Goal: Task Accomplishment & Management: Use online tool/utility

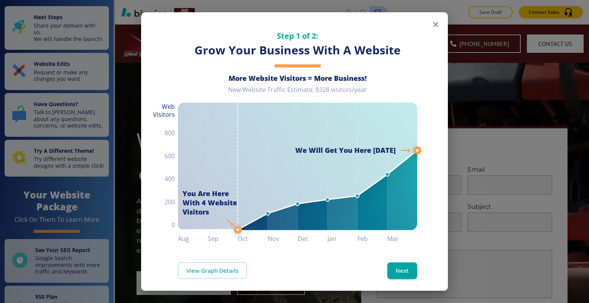
click at [431, 27] on icon "button" at bounding box center [435, 24] width 9 height 9
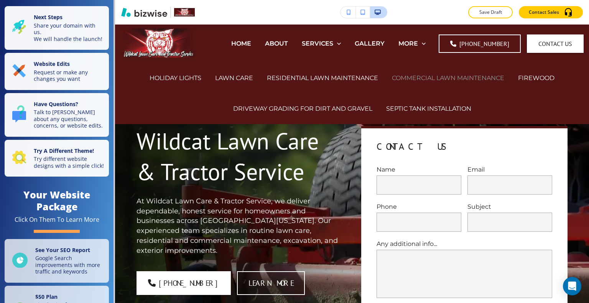
click at [286, 43] on p "ABOUT" at bounding box center [276, 43] width 23 height 9
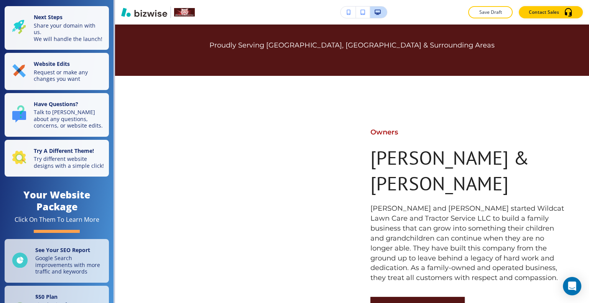
scroll to position [307, 0]
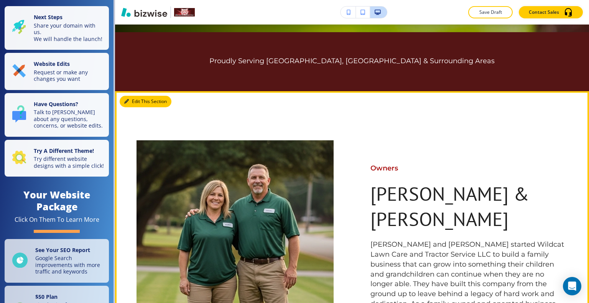
click at [134, 96] on button "Edit This Section" at bounding box center [146, 102] width 52 height 12
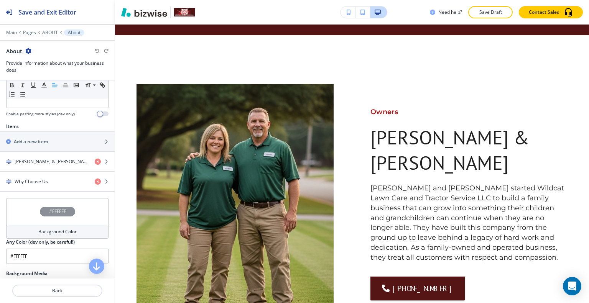
scroll to position [235, 0]
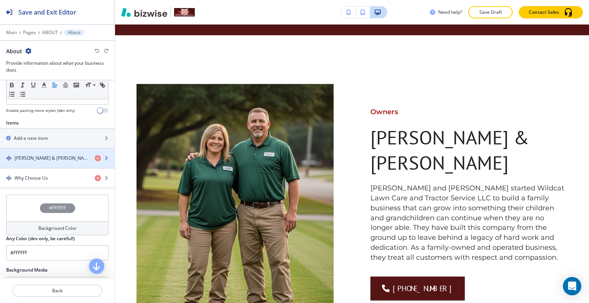
click at [57, 158] on h4 "[PERSON_NAME] & [PERSON_NAME]" at bounding box center [52, 158] width 74 height 7
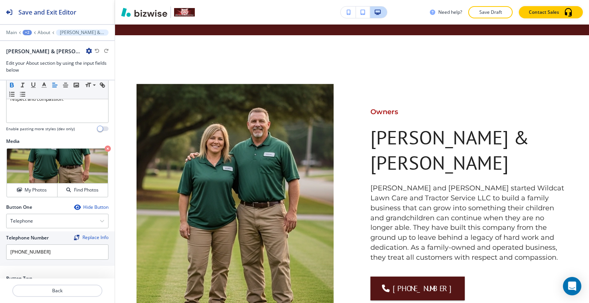
scroll to position [242, 0]
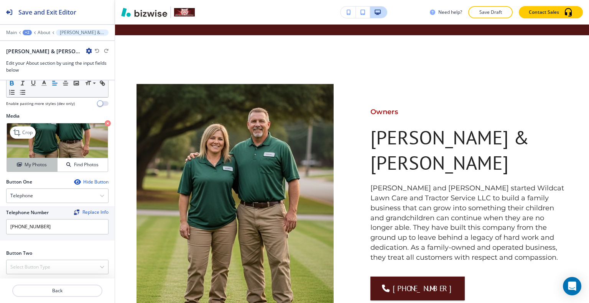
click at [28, 165] on h4 "My Photos" at bounding box center [36, 164] width 22 height 7
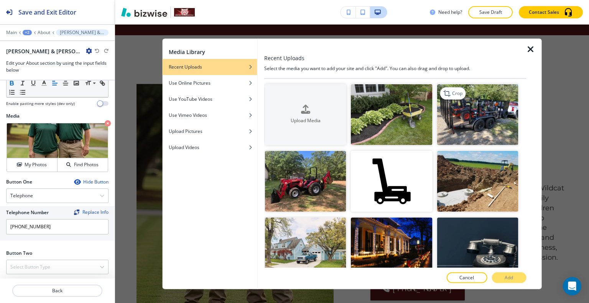
click at [463, 124] on img "button" at bounding box center [477, 114] width 81 height 61
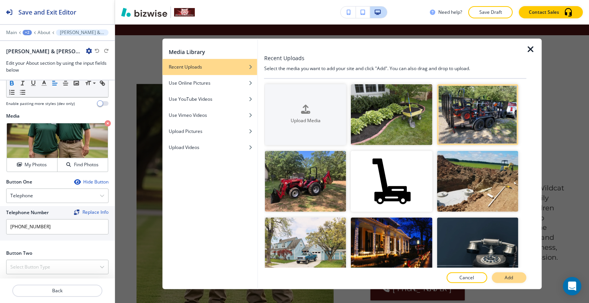
click at [507, 273] on button "Add" at bounding box center [509, 278] width 35 height 11
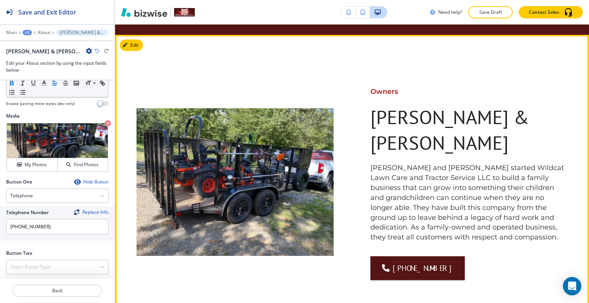
click at [583, 96] on div "Owners [PERSON_NAME] & [PERSON_NAME] ﻿ [PERSON_NAME] and [PERSON_NAME] started …" at bounding box center [352, 293] width 474 height 418
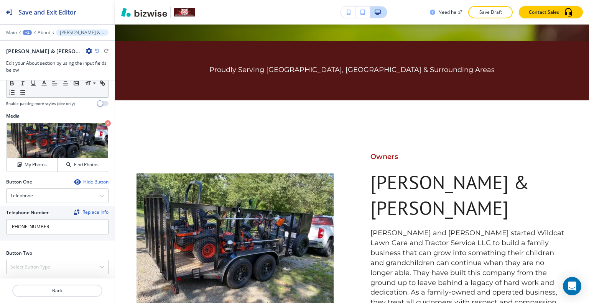
scroll to position [293, 0]
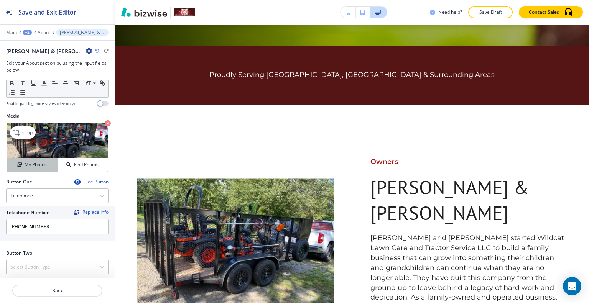
click at [43, 162] on h4 "My Photos" at bounding box center [36, 164] width 22 height 7
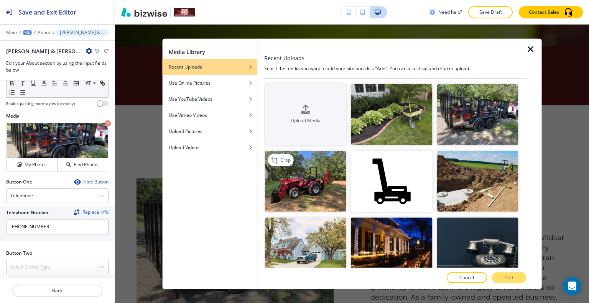
click at [313, 188] on img "button" at bounding box center [305, 181] width 81 height 61
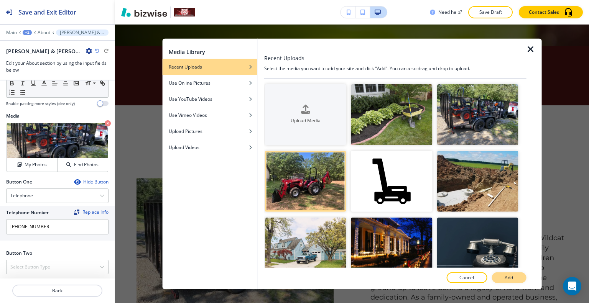
click at [506, 277] on p "Add" at bounding box center [509, 278] width 8 height 7
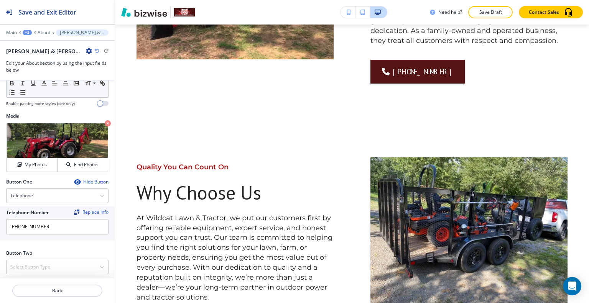
scroll to position [484, 0]
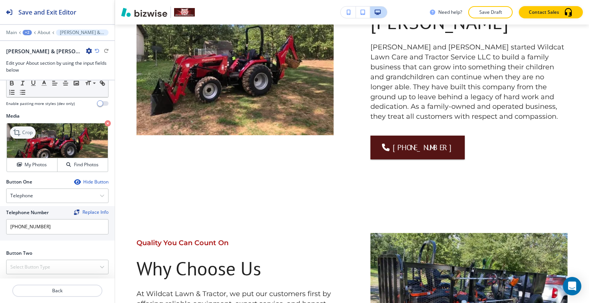
click at [15, 128] on icon at bounding box center [17, 132] width 9 height 9
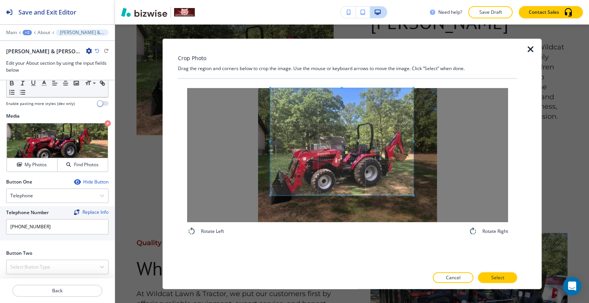
click at [346, 114] on span at bounding box center [341, 141] width 143 height 107
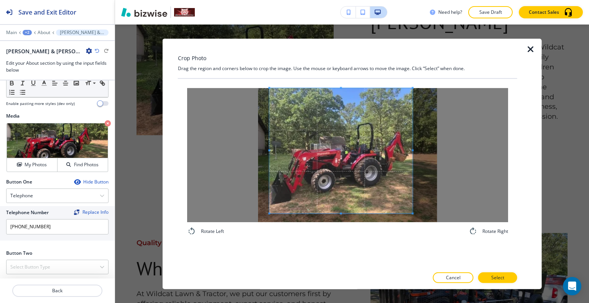
click at [341, 213] on span at bounding box center [341, 214] width 2 height 2
click at [494, 278] on p "Select" at bounding box center [497, 278] width 13 height 7
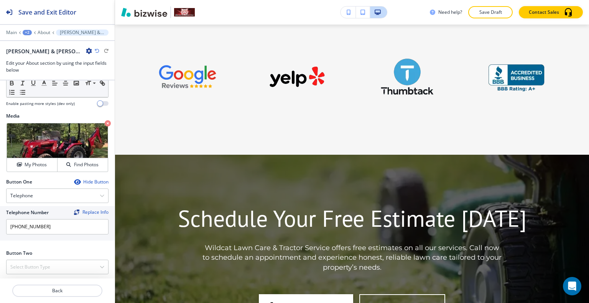
scroll to position [0, 0]
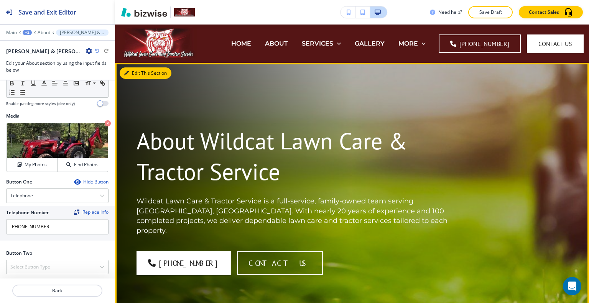
click at [132, 72] on button "Edit This Section" at bounding box center [146, 73] width 52 height 12
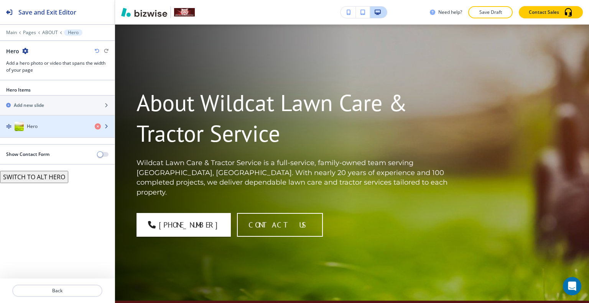
click at [44, 122] on div "Hero" at bounding box center [44, 126] width 89 height 9
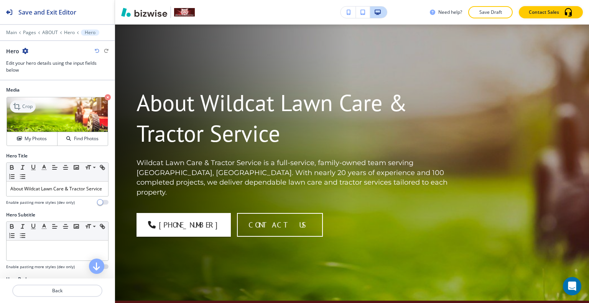
click at [31, 107] on p "Crop" at bounding box center [27, 106] width 10 height 7
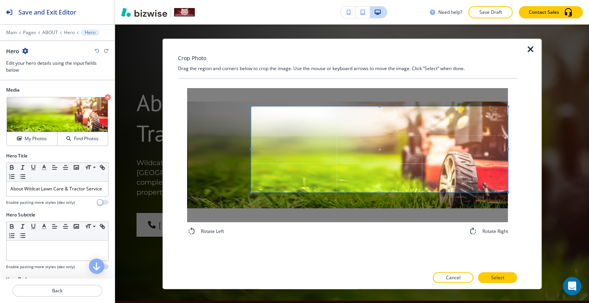
click at [538, 158] on div "Crop Photo Drag the region and corners below to crop the image. Use the mouse o…" at bounding box center [352, 163] width 379 height 251
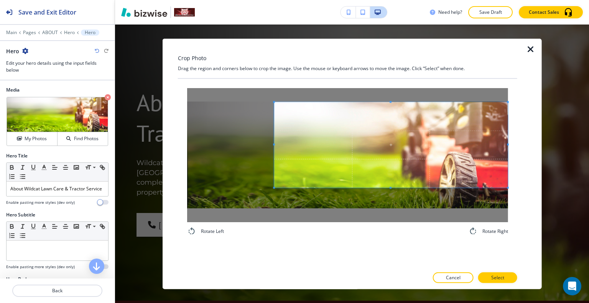
click at [277, 150] on div at bounding box center [391, 145] width 234 height 86
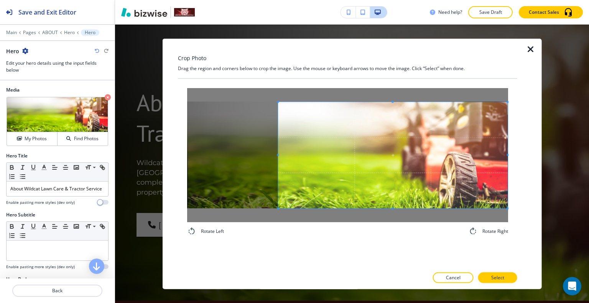
click at [396, 227] on div "Rotate Left Rotate Right" at bounding box center [347, 162] width 321 height 148
click at [494, 280] on p "Select" at bounding box center [497, 278] width 13 height 7
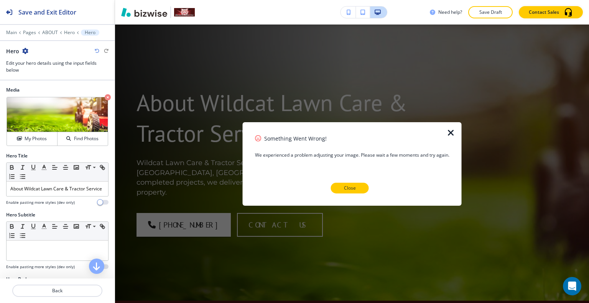
click at [349, 188] on p "Close" at bounding box center [350, 188] width 12 height 7
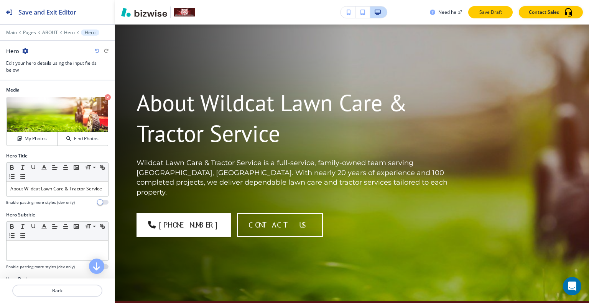
click at [482, 13] on p "Save Draft" at bounding box center [490, 12] width 25 height 7
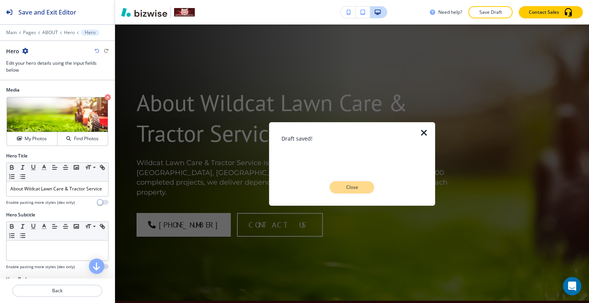
click at [362, 182] on button "Close" at bounding box center [352, 187] width 44 height 12
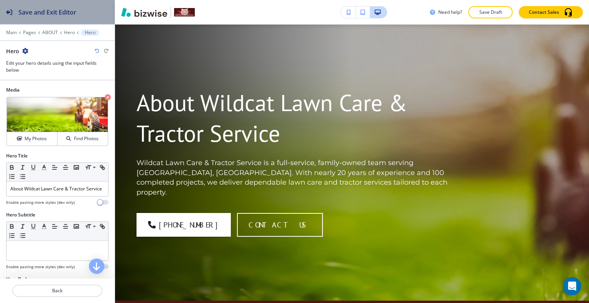
click at [57, 14] on h2 "Save and Exit Editor" at bounding box center [47, 12] width 58 height 9
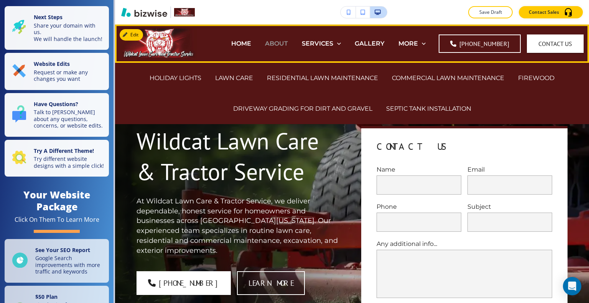
click at [286, 45] on p "ABOUT" at bounding box center [276, 43] width 23 height 9
